Goal: Book appointment/travel/reservation

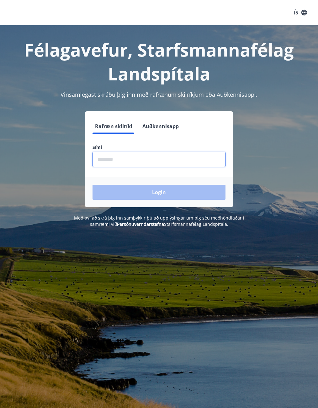
click at [110, 158] on input "phone" at bounding box center [159, 159] width 133 height 15
type input "********"
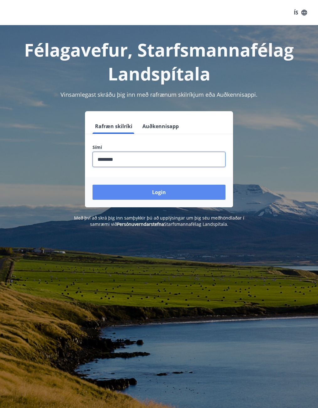
click at [153, 190] on button "Login" at bounding box center [159, 191] width 133 height 15
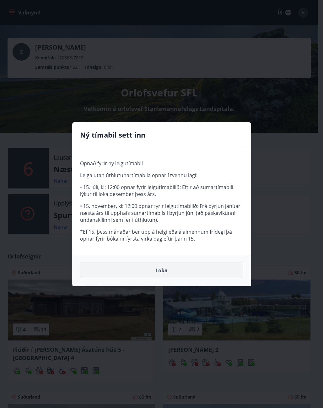
click at [147, 270] on button "Loka" at bounding box center [161, 270] width 163 height 16
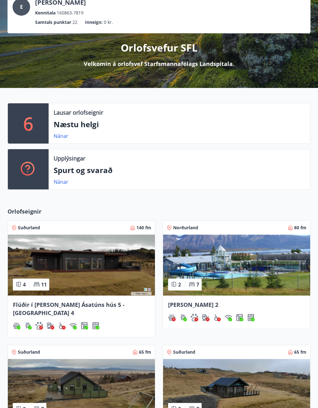
scroll to position [157, 0]
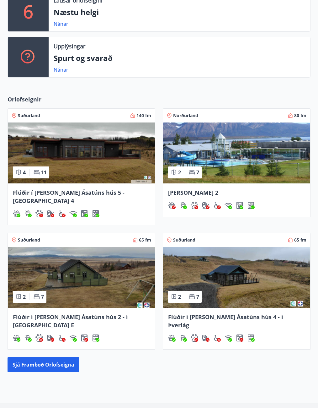
click at [190, 115] on span "Norðurland" at bounding box center [185, 115] width 25 height 6
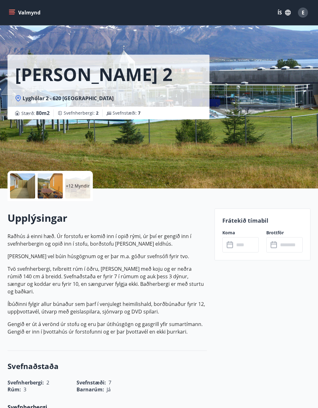
click at [15, 12] on icon "menu" at bounding box center [12, 12] width 6 height 6
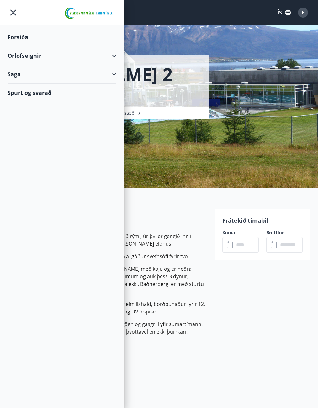
click at [40, 55] on div "Orlofseignir" at bounding box center [62, 55] width 109 height 19
click at [41, 87] on div "Bókunardagatal" at bounding box center [62, 84] width 99 height 13
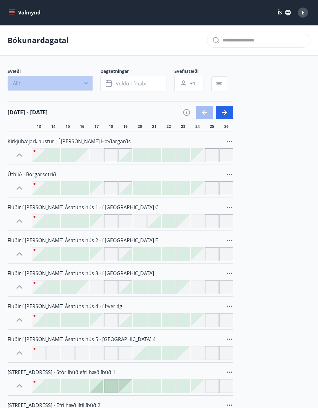
click at [88, 84] on icon "button" at bounding box center [86, 83] width 6 height 6
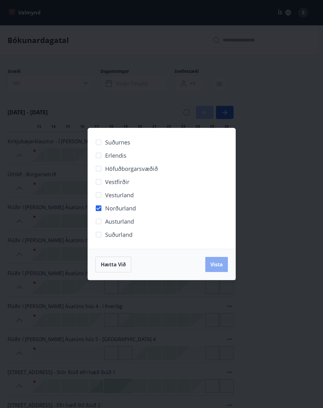
click at [215, 265] on span "Vista" at bounding box center [216, 264] width 13 height 7
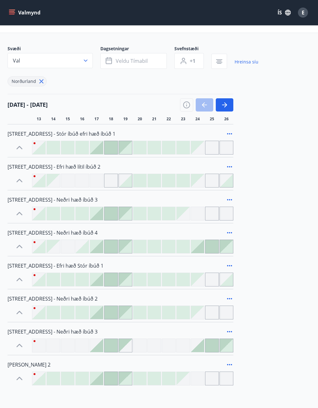
scroll to position [63, 0]
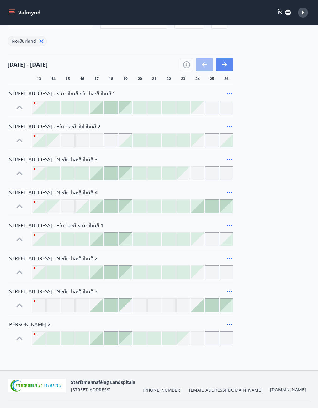
click at [228, 66] on button "button" at bounding box center [225, 64] width 18 height 13
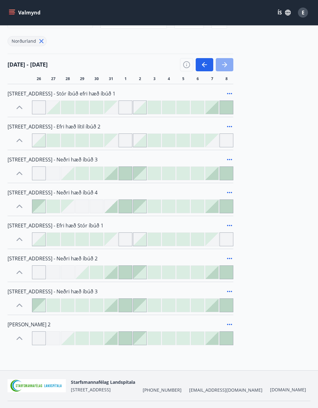
click at [228, 66] on icon "button" at bounding box center [225, 65] width 8 height 8
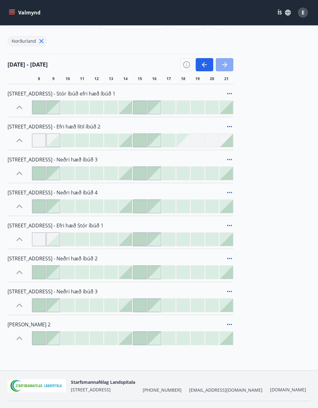
click at [228, 66] on icon "button" at bounding box center [225, 65] width 8 height 8
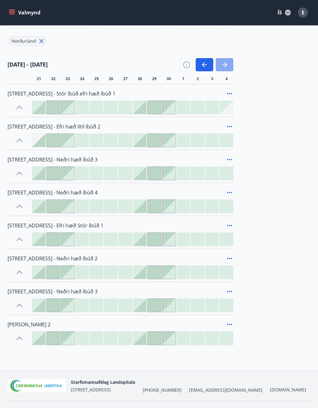
click at [228, 66] on icon "button" at bounding box center [225, 65] width 8 height 8
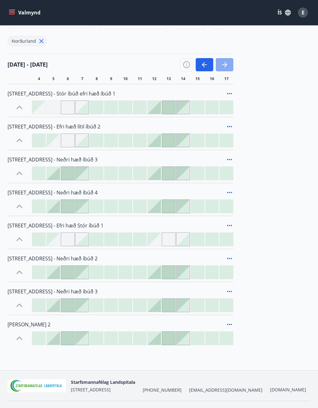
click at [228, 66] on icon "button" at bounding box center [225, 65] width 8 height 8
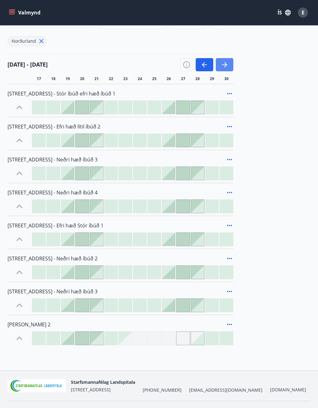
click at [228, 66] on icon "button" at bounding box center [225, 65] width 8 height 8
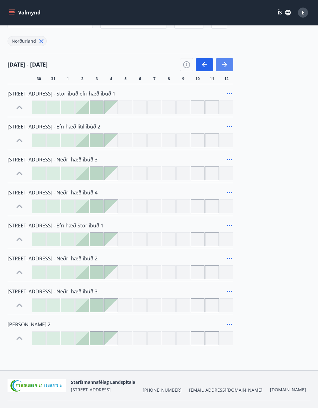
click at [228, 66] on icon "button" at bounding box center [225, 65] width 8 height 8
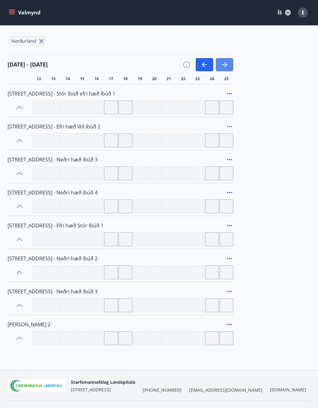
click at [228, 66] on icon "button" at bounding box center [225, 65] width 8 height 8
click at [189, 66] on icon "button" at bounding box center [187, 65] width 8 height 8
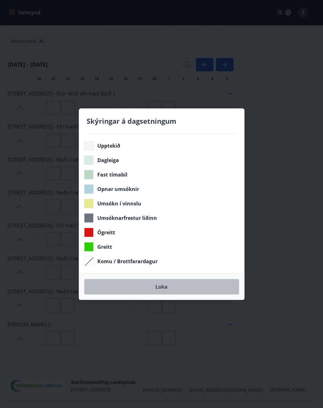
click at [179, 287] on button "Loka" at bounding box center [161, 287] width 155 height 16
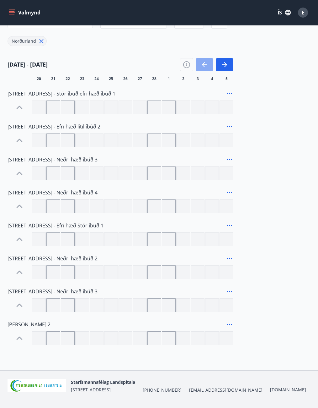
click at [202, 60] on button "button" at bounding box center [205, 64] width 18 height 13
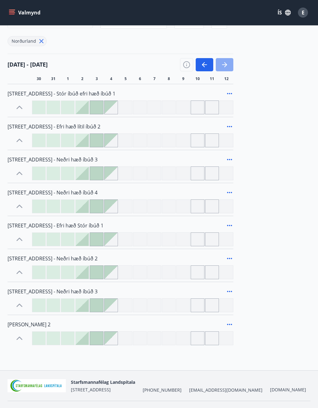
click at [226, 66] on icon "button" at bounding box center [225, 64] width 3 height 5
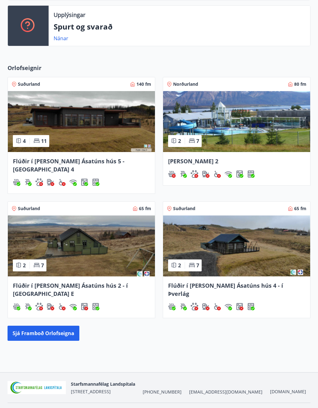
scroll to position [189, 0]
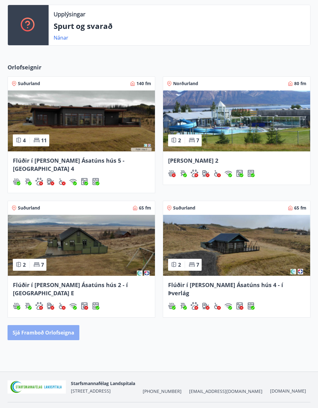
click at [50, 325] on button "Sjá framboð orlofseigna" at bounding box center [44, 332] width 72 height 15
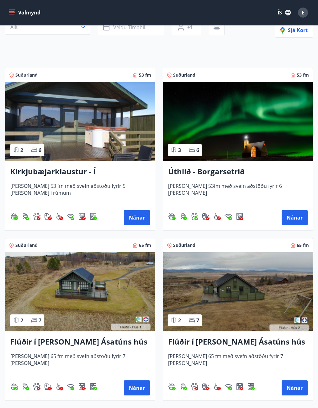
scroll to position [38, 0]
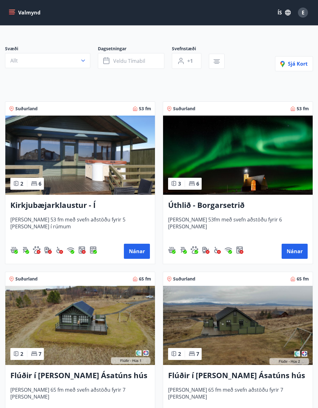
click at [66, 201] on h3 "Kirkjubæjarklaustur - Í landi Hæðargarðs" at bounding box center [80, 205] width 140 height 11
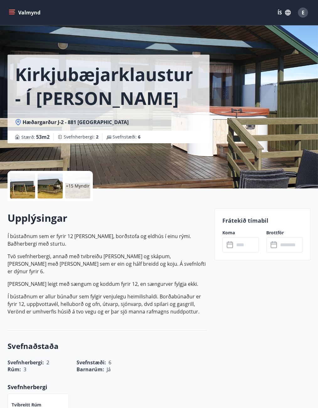
click at [78, 188] on p "+15 Myndir" at bounding box center [78, 186] width 24 height 6
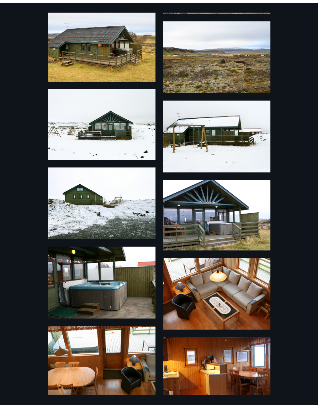
scroll to position [69, 0]
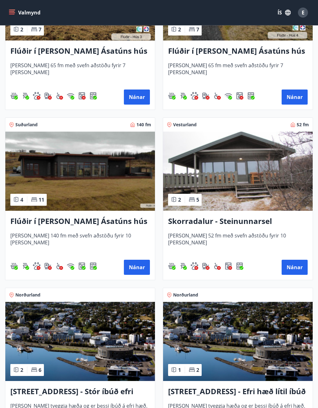
scroll to position [533, 0]
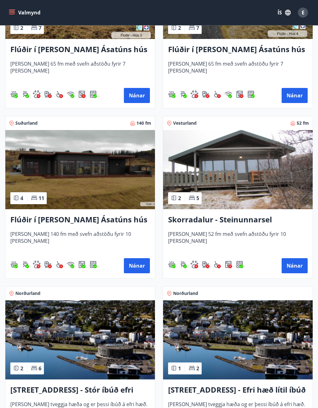
click at [240, 172] on img at bounding box center [238, 169] width 150 height 79
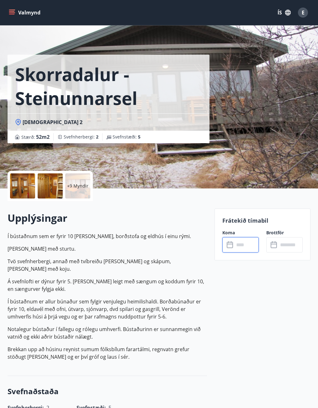
click at [243, 247] on input "text" at bounding box center [246, 244] width 24 height 15
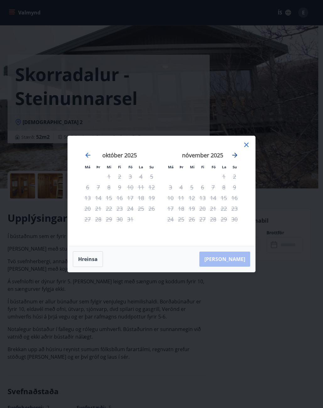
click at [235, 153] on icon "Move forward to switch to the next month." at bounding box center [235, 155] width 8 height 8
click at [234, 153] on icon "Move forward to switch to the next month." at bounding box center [235, 155] width 8 height 8
click at [234, 156] on icon "Move forward to switch to the next month." at bounding box center [235, 155] width 8 height 8
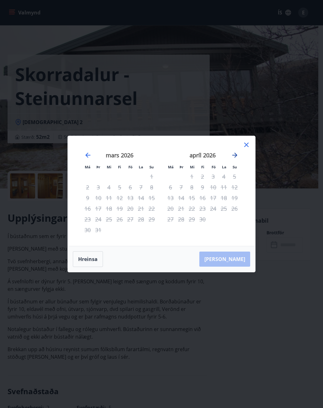
click at [234, 156] on icon "Move forward to switch to the next month." at bounding box center [235, 155] width 8 height 8
click at [88, 156] on icon "Move backward to switch to the previous month." at bounding box center [88, 155] width 8 height 8
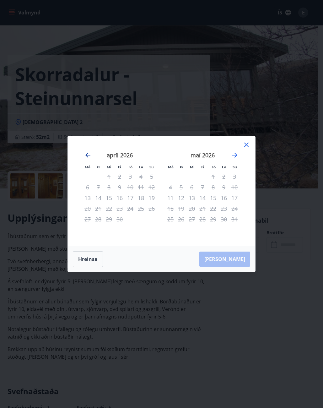
click at [88, 156] on icon "Move backward to switch to the previous month." at bounding box center [88, 155] width 8 height 8
click at [89, 156] on icon "Move backward to switch to the previous month." at bounding box center [88, 155] width 8 height 8
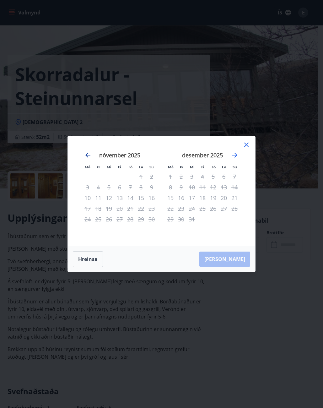
click at [88, 158] on icon "Move backward to switch to the previous month." at bounding box center [88, 155] width 8 height 8
click at [88, 157] on icon "Move backward to switch to the previous month." at bounding box center [88, 155] width 8 height 8
click at [235, 157] on icon "Move forward to switch to the next month." at bounding box center [234, 154] width 5 height 5
click at [235, 156] on icon "Move forward to switch to the next month." at bounding box center [235, 155] width 8 height 8
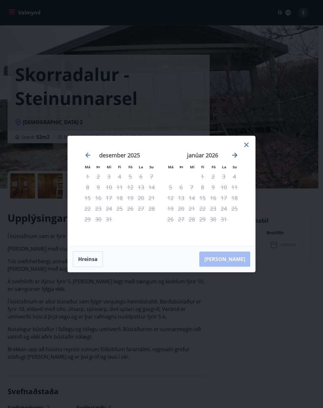
click at [235, 155] on icon "Move forward to switch to the next month." at bounding box center [234, 154] width 5 height 5
click at [244, 145] on icon at bounding box center [247, 145] width 8 height 8
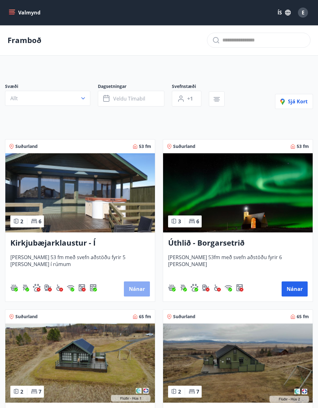
click at [140, 286] on button "Nánar" at bounding box center [137, 288] width 26 height 15
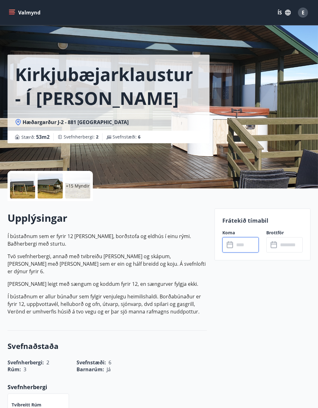
click at [244, 246] on input "text" at bounding box center [246, 244] width 24 height 15
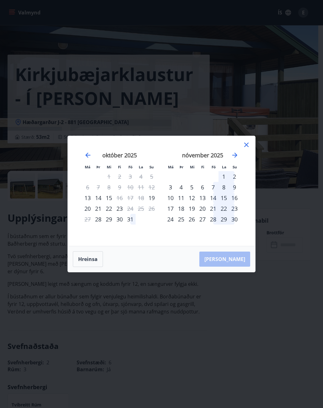
click at [246, 143] on icon at bounding box center [247, 145] width 8 height 8
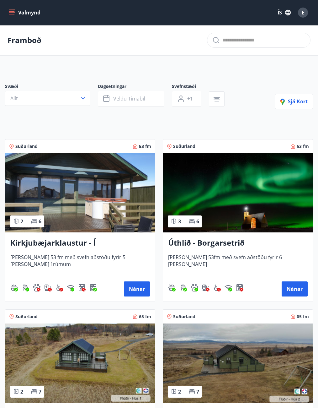
click at [272, 213] on img at bounding box center [238, 192] width 150 height 79
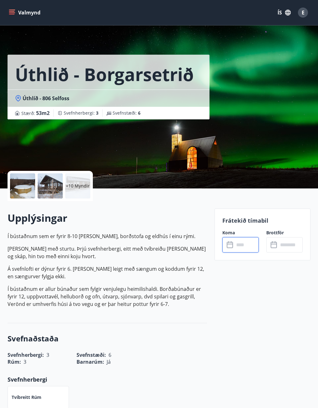
click at [245, 244] on input "text" at bounding box center [246, 244] width 24 height 15
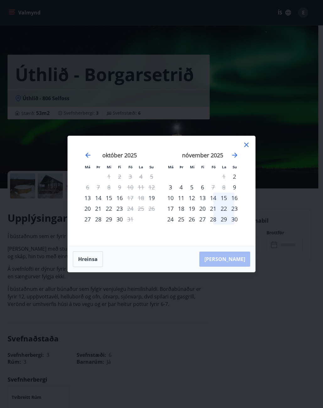
click at [247, 144] on icon at bounding box center [246, 144] width 4 height 4
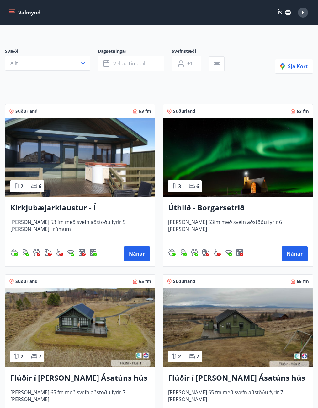
scroll to position [126, 0]
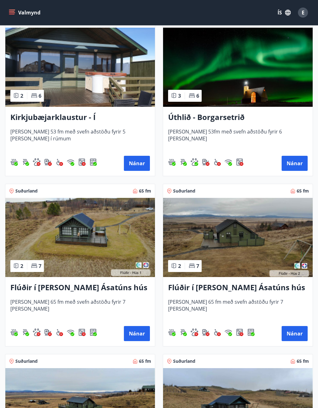
click at [92, 253] on img at bounding box center [80, 237] width 150 height 79
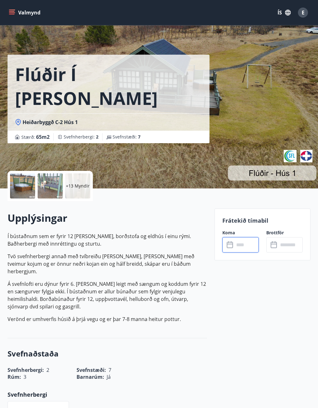
click at [247, 245] on input "text" at bounding box center [246, 244] width 24 height 15
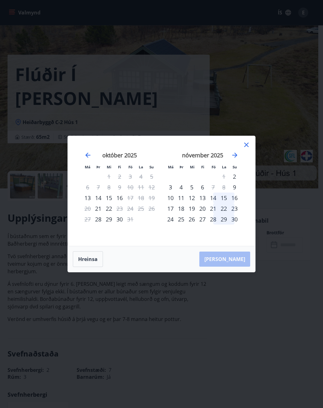
click at [249, 143] on icon at bounding box center [247, 145] width 8 height 8
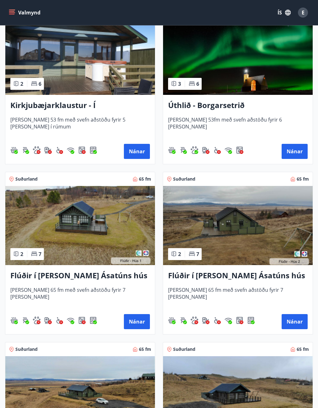
scroll to position [157, 0]
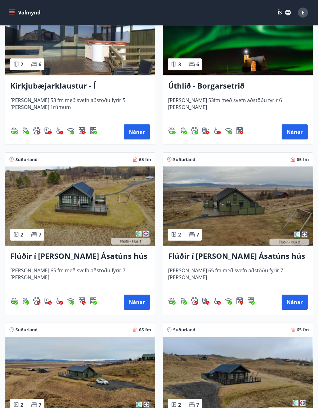
click at [237, 216] on img at bounding box center [238, 205] width 150 height 79
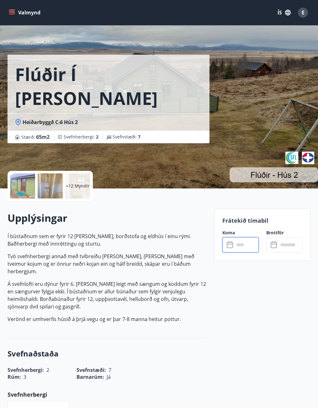
click at [243, 246] on input "text" at bounding box center [246, 244] width 24 height 15
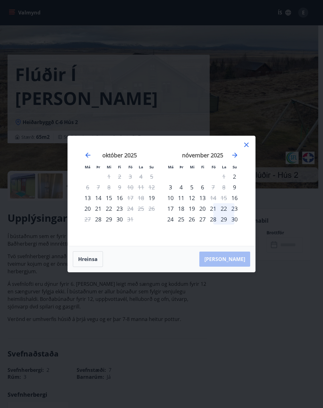
click at [245, 145] on icon at bounding box center [246, 144] width 4 height 4
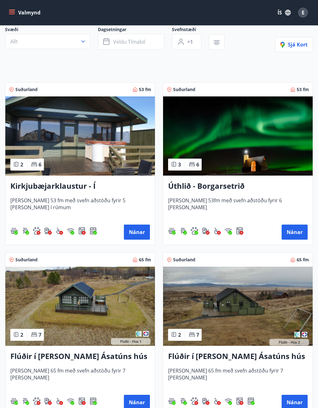
scroll to position [94, 0]
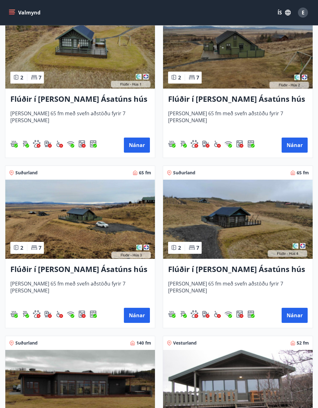
click at [81, 222] on img at bounding box center [80, 218] width 150 height 79
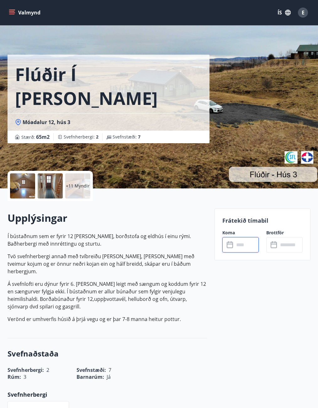
click at [241, 246] on input "text" at bounding box center [246, 244] width 24 height 15
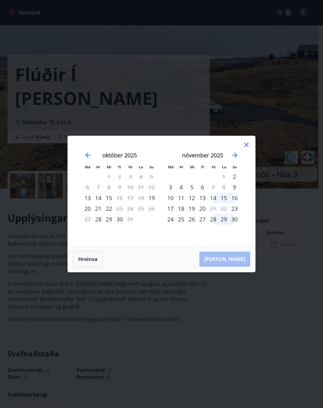
click at [246, 142] on icon at bounding box center [247, 145] width 8 height 8
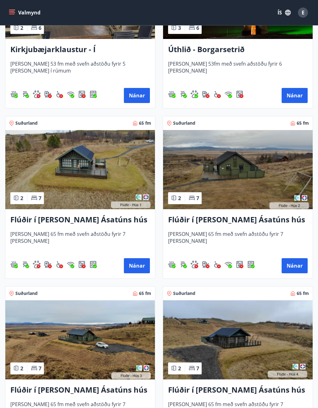
scroll to position [282, 0]
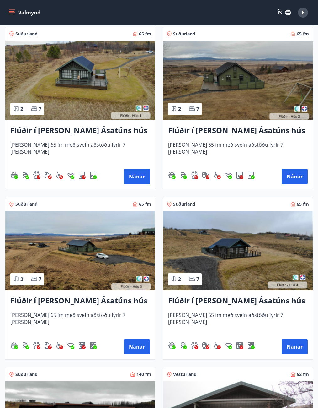
click at [227, 259] on img at bounding box center [238, 250] width 150 height 79
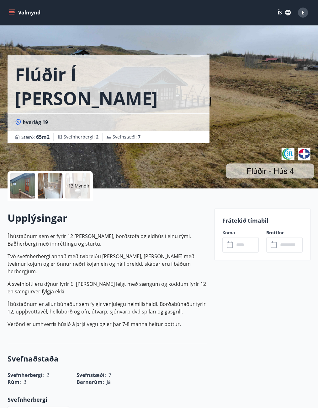
click at [245, 248] on input "text" at bounding box center [246, 244] width 24 height 15
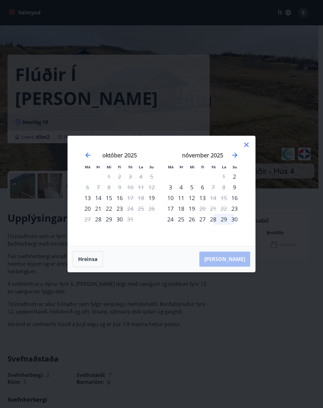
click at [245, 142] on icon at bounding box center [247, 145] width 8 height 8
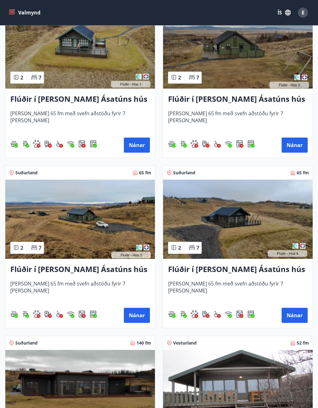
scroll to position [471, 0]
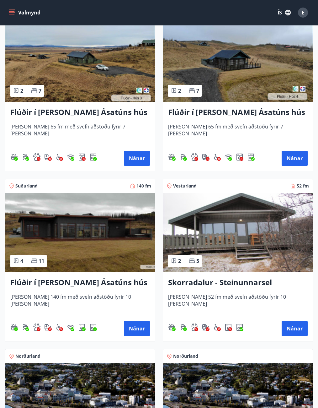
click at [91, 233] on img at bounding box center [80, 232] width 150 height 79
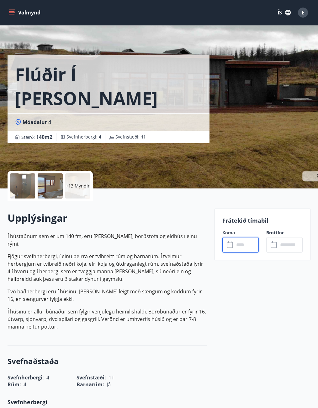
click at [243, 247] on input "text" at bounding box center [246, 244] width 24 height 15
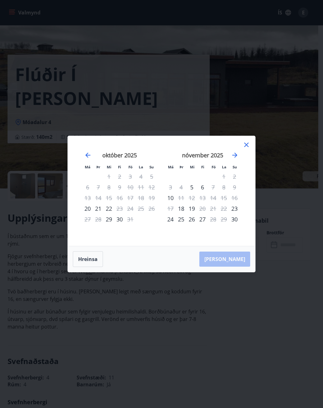
click at [246, 142] on icon at bounding box center [247, 145] width 8 height 8
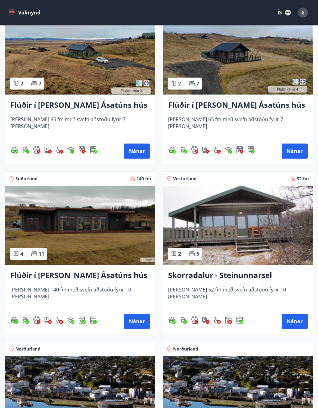
scroll to position [502, 0]
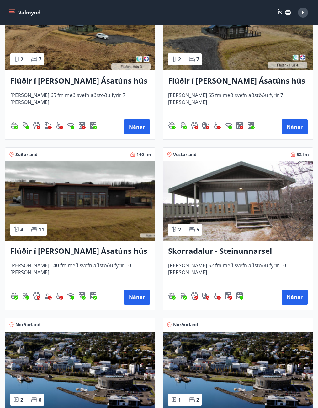
click at [239, 202] on img at bounding box center [238, 200] width 150 height 79
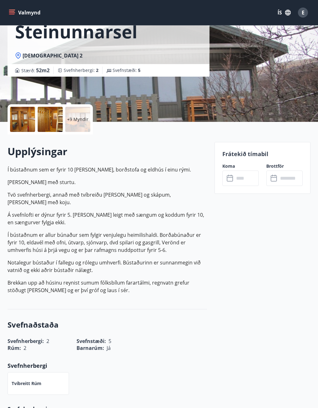
scroll to position [63, 0]
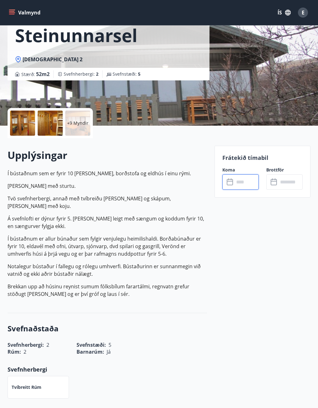
click at [242, 185] on input "text" at bounding box center [246, 181] width 24 height 15
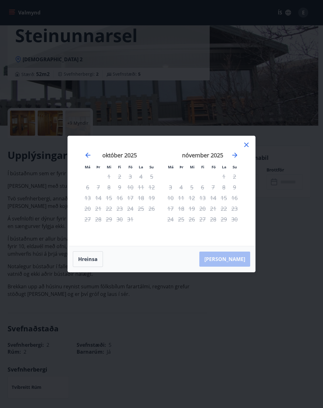
click at [247, 145] on icon at bounding box center [246, 144] width 4 height 4
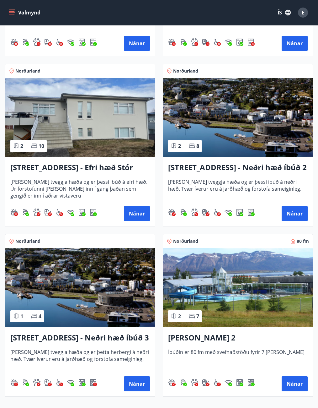
scroll to position [1098, 0]
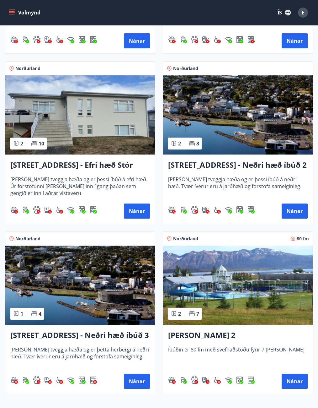
click at [81, 121] on img at bounding box center [80, 114] width 150 height 79
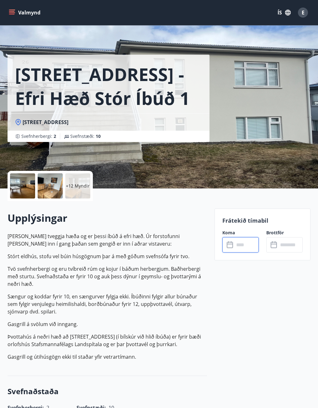
click at [241, 247] on input "text" at bounding box center [246, 244] width 24 height 15
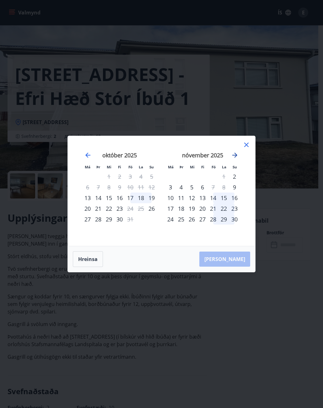
click at [232, 153] on icon "Move forward to switch to the next month." at bounding box center [235, 155] width 8 height 8
click at [244, 143] on icon at bounding box center [247, 145] width 8 height 8
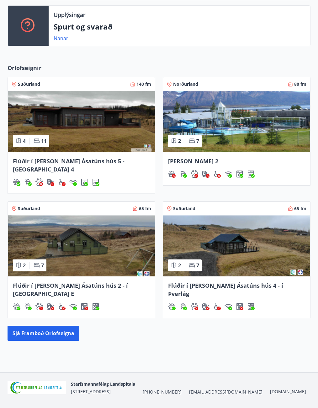
scroll to position [189, 0]
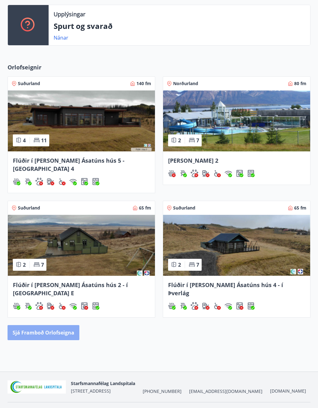
click at [54, 325] on button "Sjá framboð orlofseigna" at bounding box center [44, 332] width 72 height 15
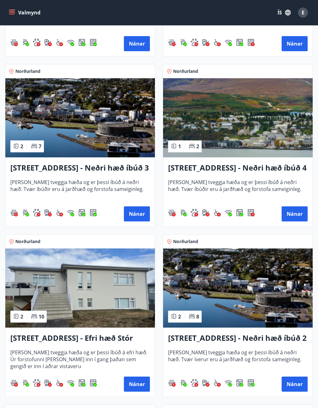
scroll to position [1004, 0]
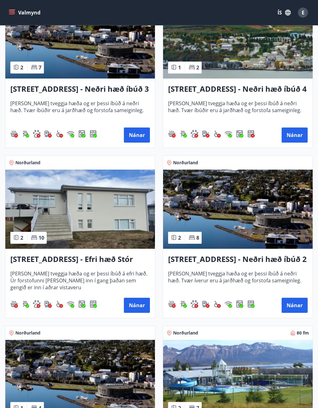
click at [52, 202] on img at bounding box center [80, 208] width 150 height 79
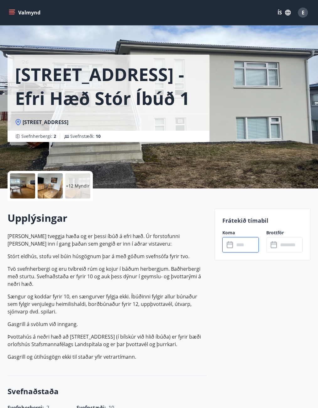
click at [254, 249] on input "text" at bounding box center [246, 244] width 24 height 15
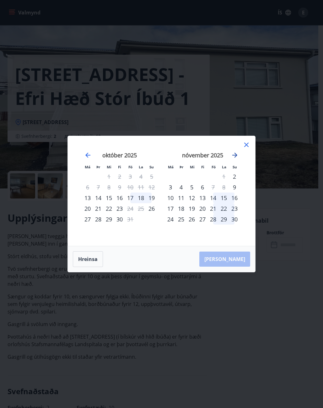
click at [234, 155] on icon "Move forward to switch to the next month." at bounding box center [234, 154] width 5 height 5
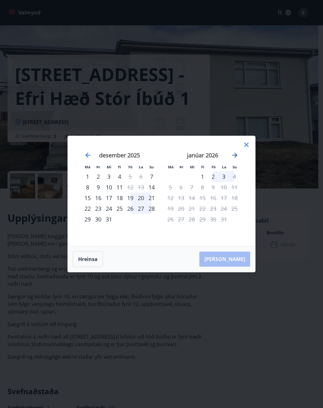
click at [234, 155] on icon "Move forward to switch to the next month." at bounding box center [234, 154] width 5 height 5
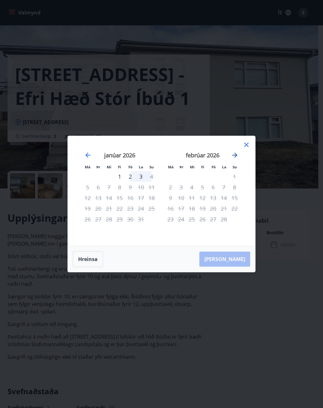
click at [234, 155] on icon "Move forward to switch to the next month." at bounding box center [234, 154] width 5 height 5
click at [234, 154] on icon "Move forward to switch to the next month." at bounding box center [235, 155] width 8 height 8
click at [235, 154] on icon "Move forward to switch to the next month." at bounding box center [235, 155] width 8 height 8
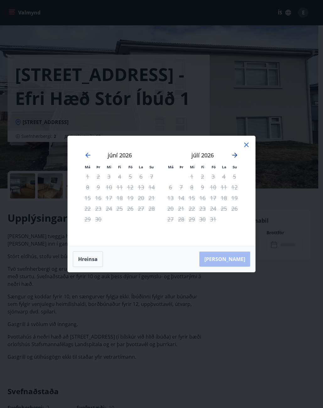
click at [235, 154] on icon "Move forward to switch to the next month." at bounding box center [235, 155] width 8 height 8
click at [88, 156] on icon "Move backward to switch to the previous month." at bounding box center [88, 155] width 8 height 8
click at [249, 147] on icon at bounding box center [247, 145] width 8 height 8
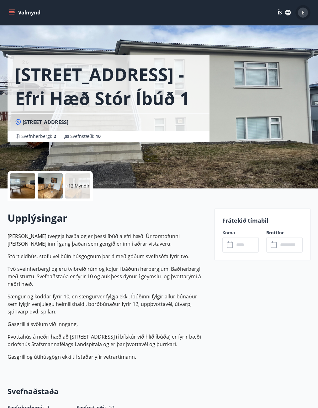
click at [306, 11] on div "E" at bounding box center [303, 13] width 10 height 10
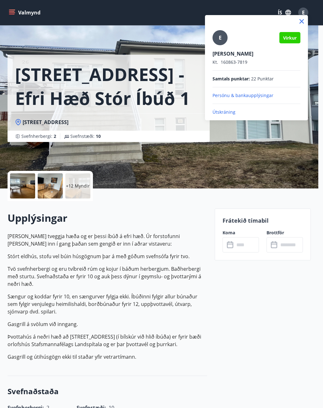
click at [224, 111] on p "Útskráning" at bounding box center [256, 112] width 88 height 6
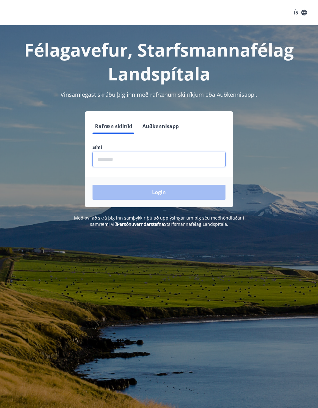
click at [108, 164] on input "phone" at bounding box center [159, 159] width 133 height 15
type input "********"
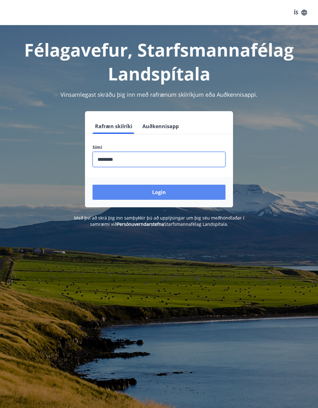
click at [164, 192] on button "Login" at bounding box center [159, 191] width 133 height 15
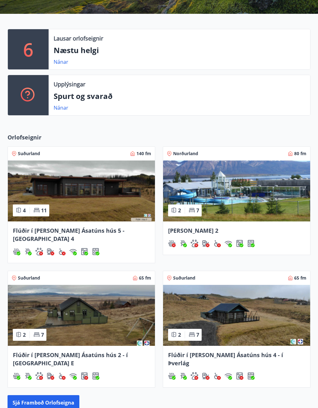
scroll to position [1, 0]
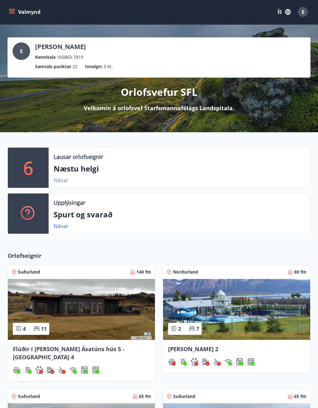
click at [63, 180] on link "Nánar" at bounding box center [61, 180] width 15 height 7
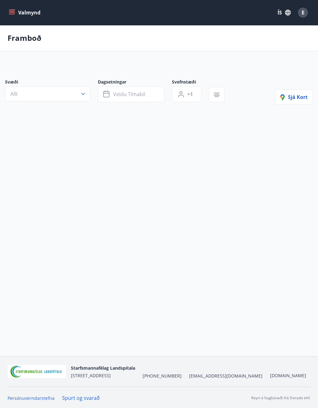
type input "*"
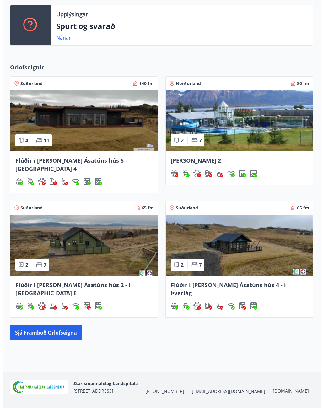
scroll to position [1, 0]
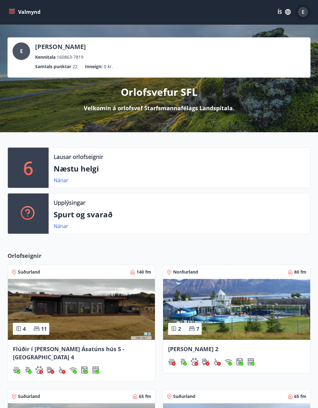
click at [303, 11] on span "E" at bounding box center [303, 11] width 3 height 7
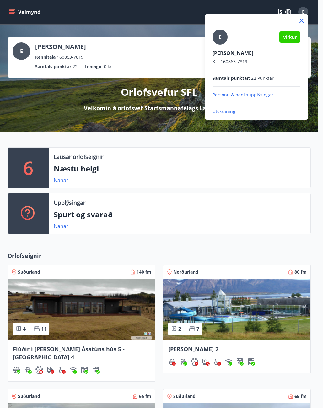
click at [223, 110] on p "Útskráning" at bounding box center [256, 111] width 88 height 6
